Goal: Information Seeking & Learning: Learn about a topic

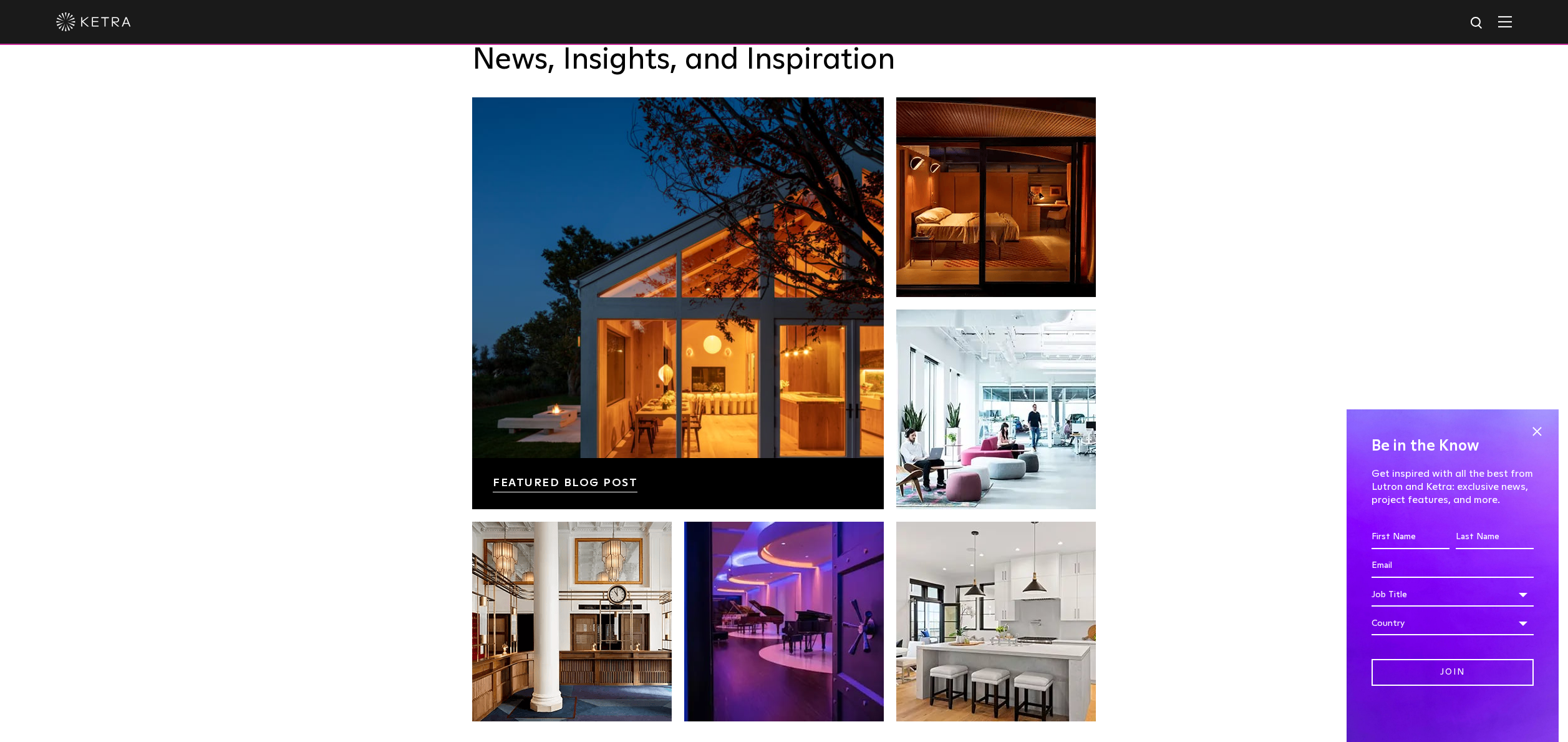
scroll to position [2429, 0]
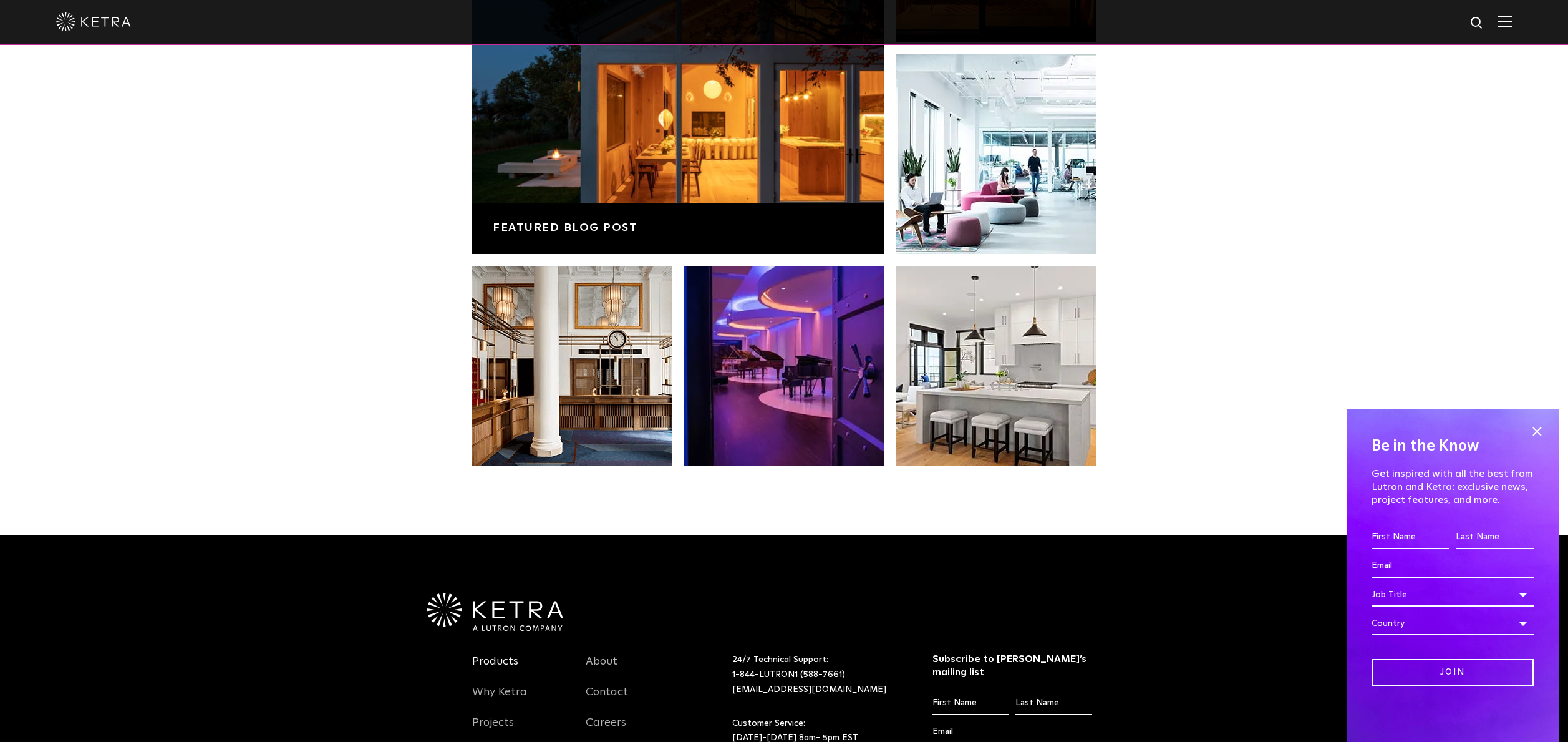
click at [494, 664] on link "Products" at bounding box center [495, 669] width 46 height 29
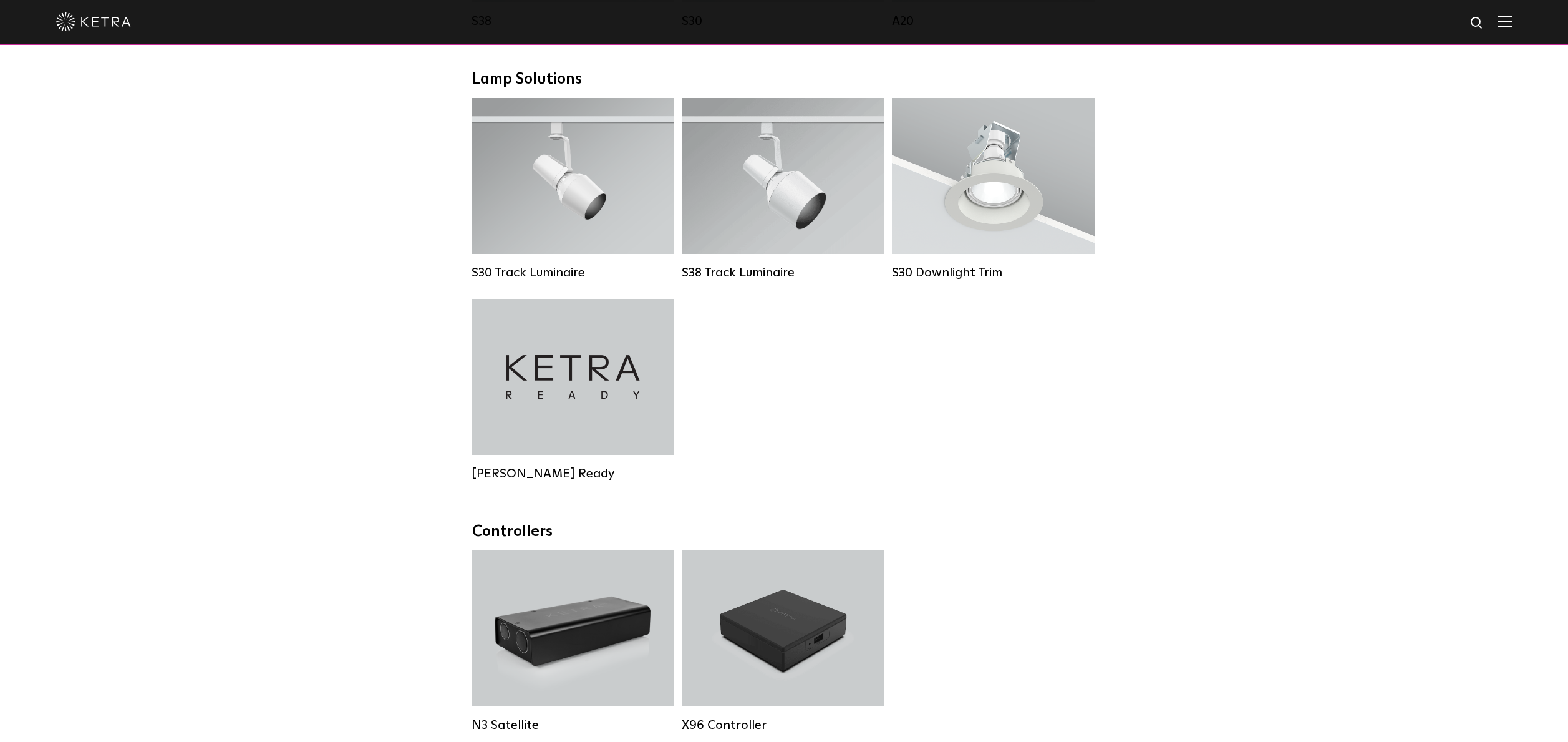
scroll to position [931, 0]
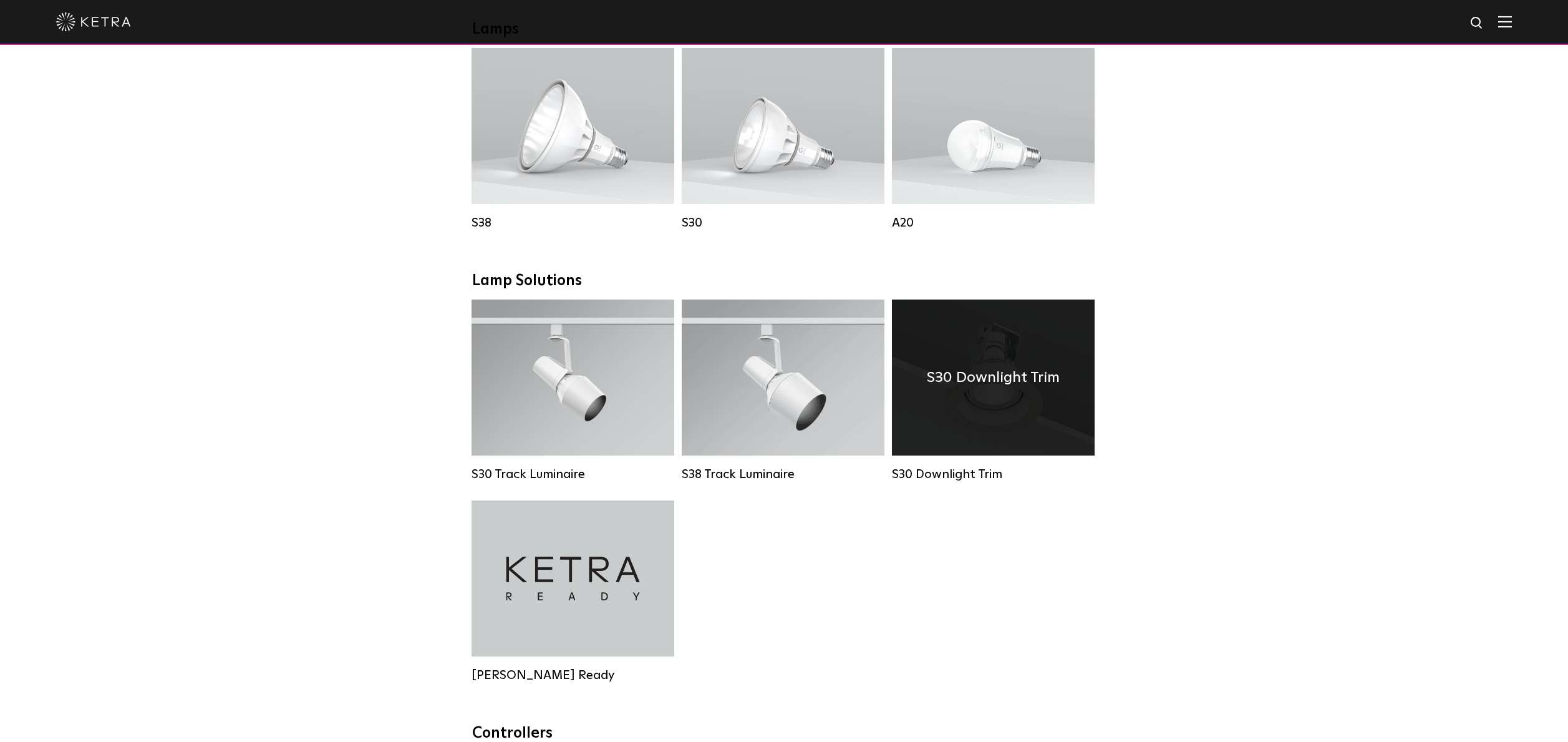
click at [1029, 383] on h4 "S30 Downlight Trim" at bounding box center [993, 377] width 133 height 24
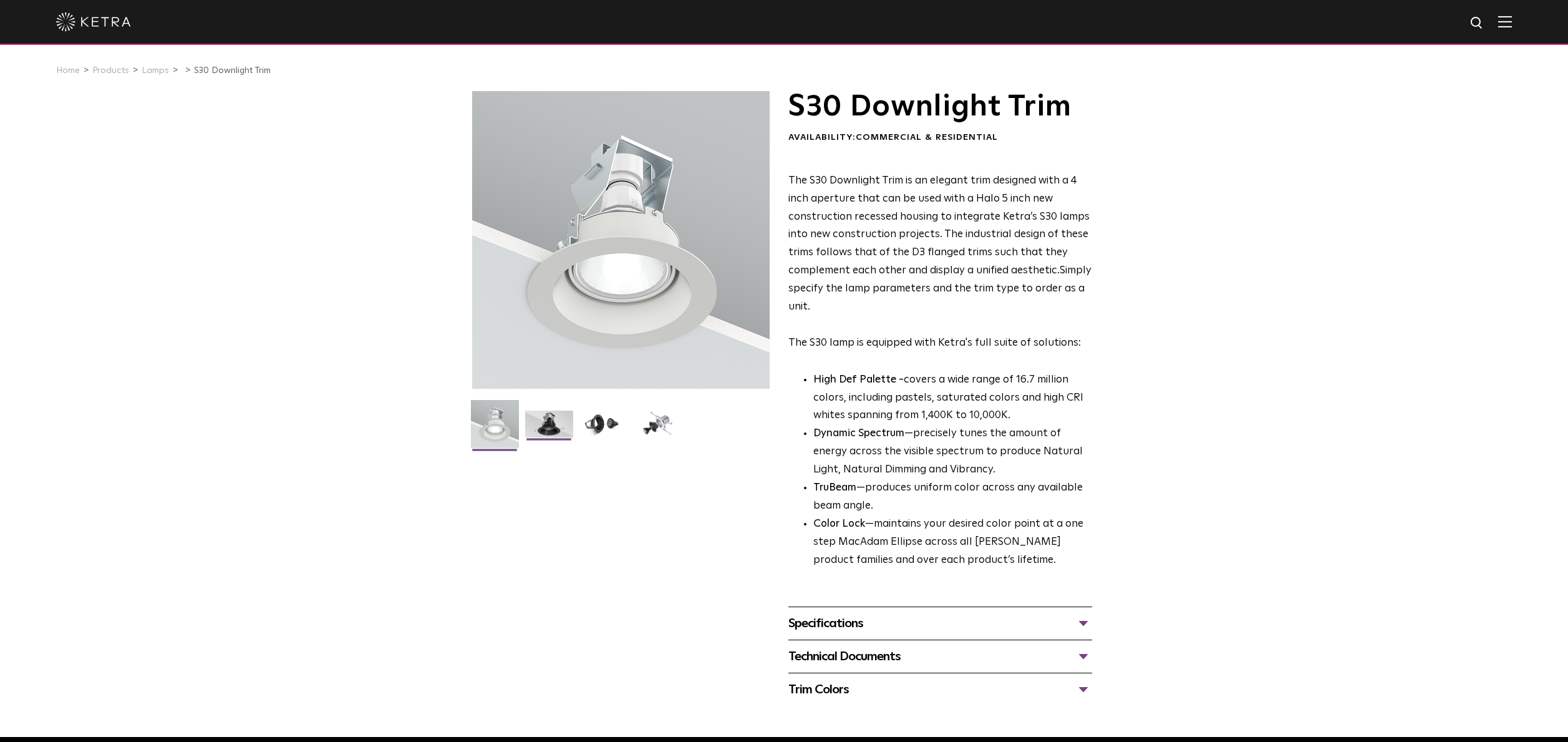
click at [567, 418] on img at bounding box center [549, 428] width 48 height 36
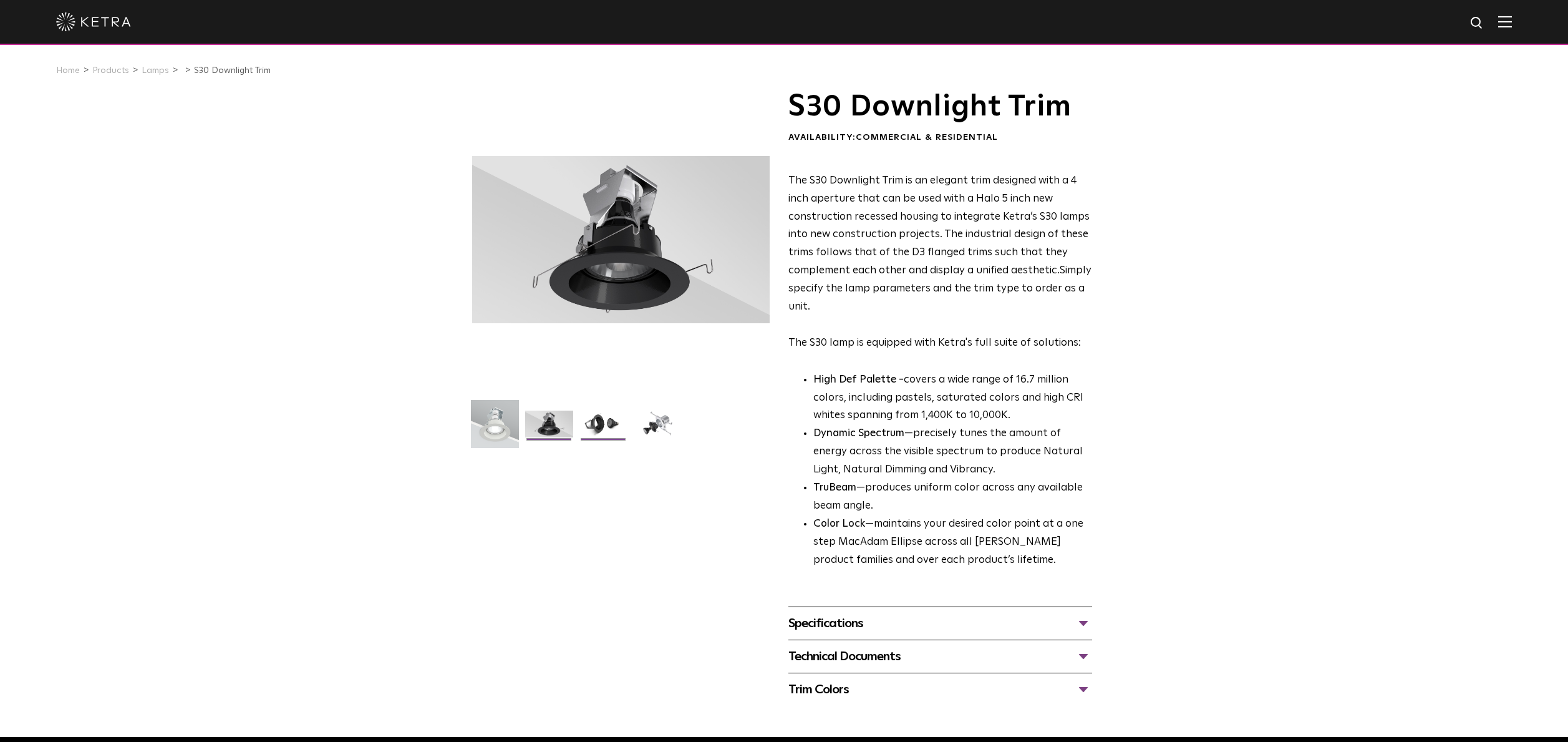
click at [617, 432] on img at bounding box center [603, 428] width 48 height 36
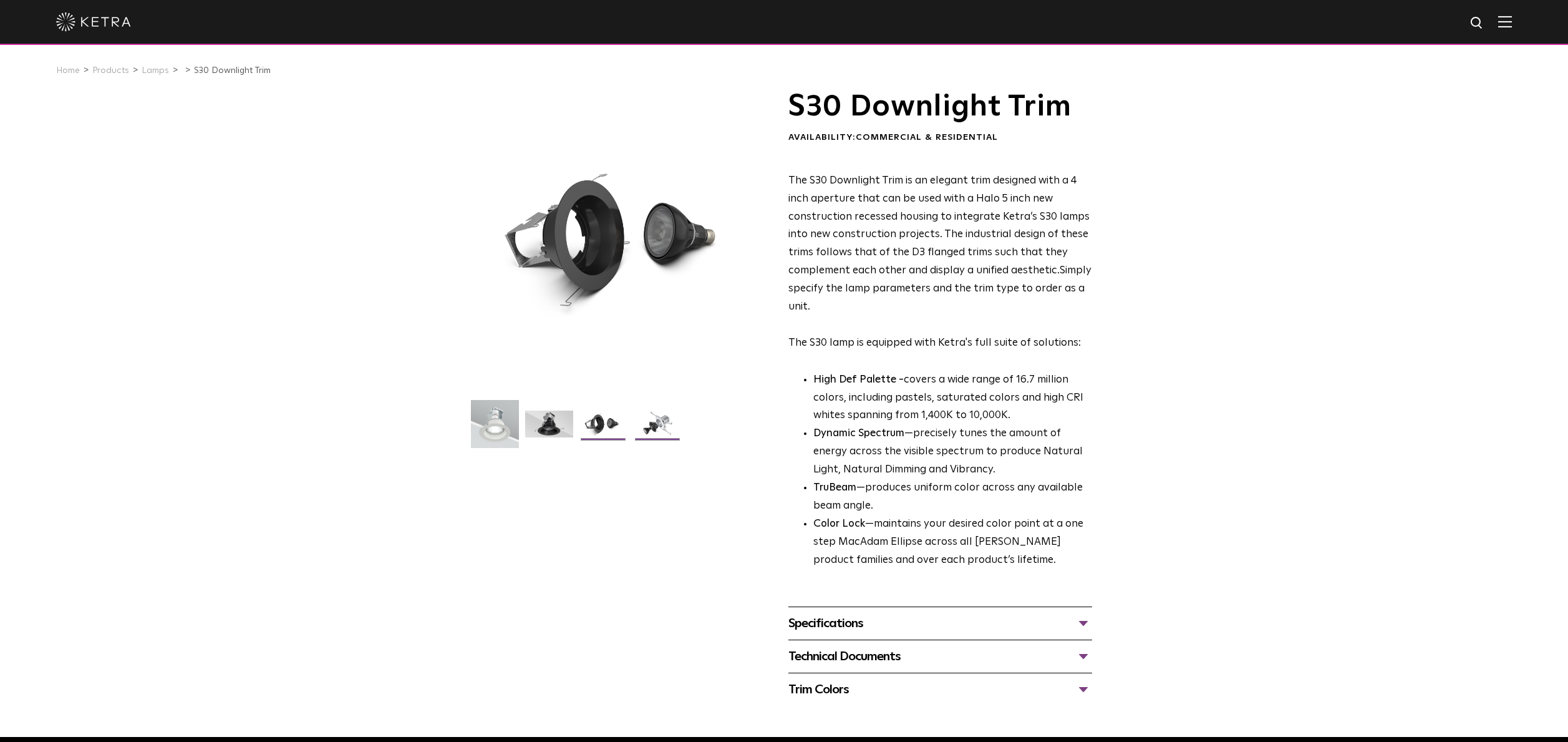
click at [662, 431] on img at bounding box center [657, 428] width 48 height 36
